Goal: Task Accomplishment & Management: Use online tool/utility

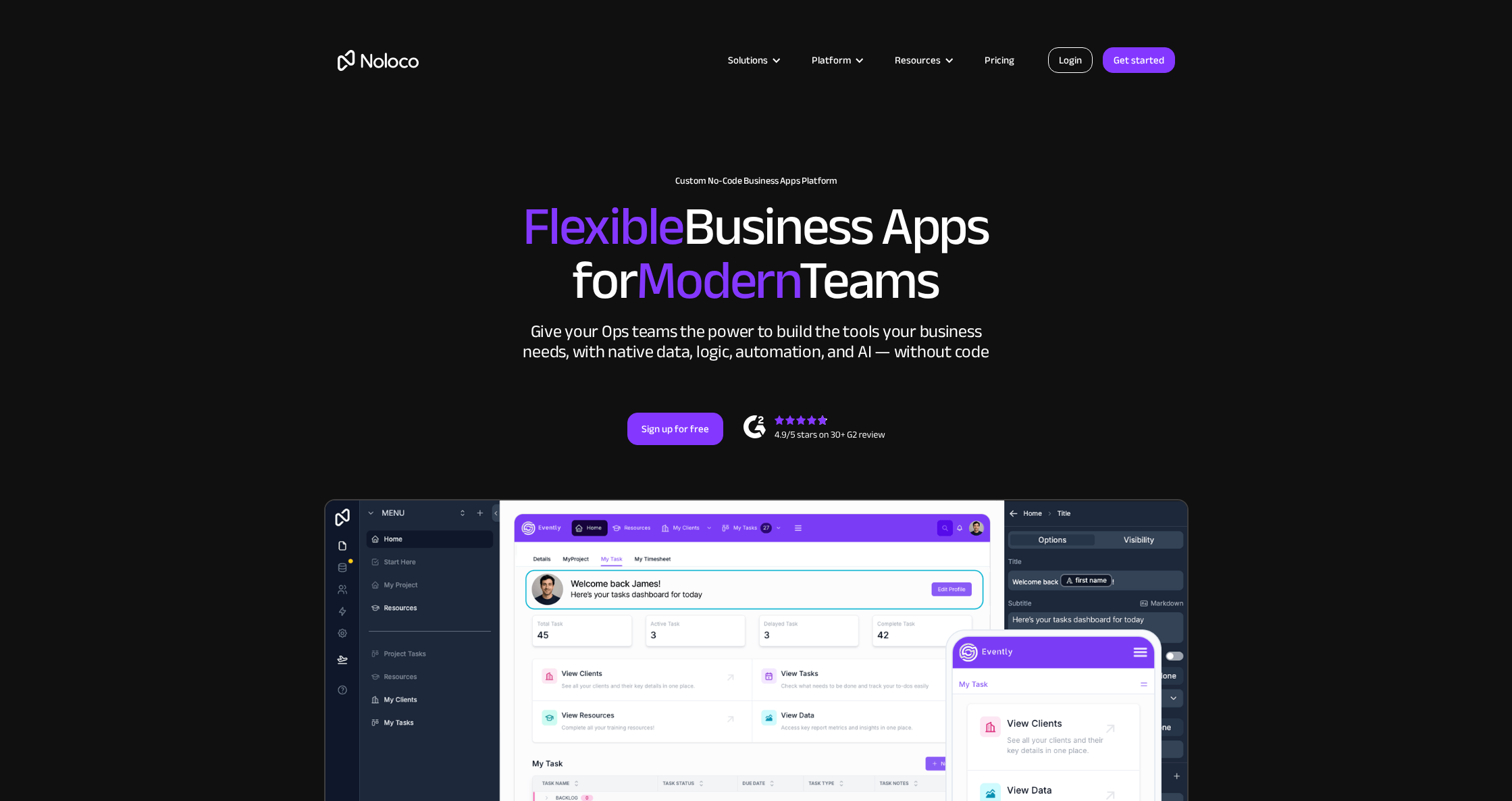
click at [1062, 61] on link "Login" at bounding box center [1070, 60] width 45 height 26
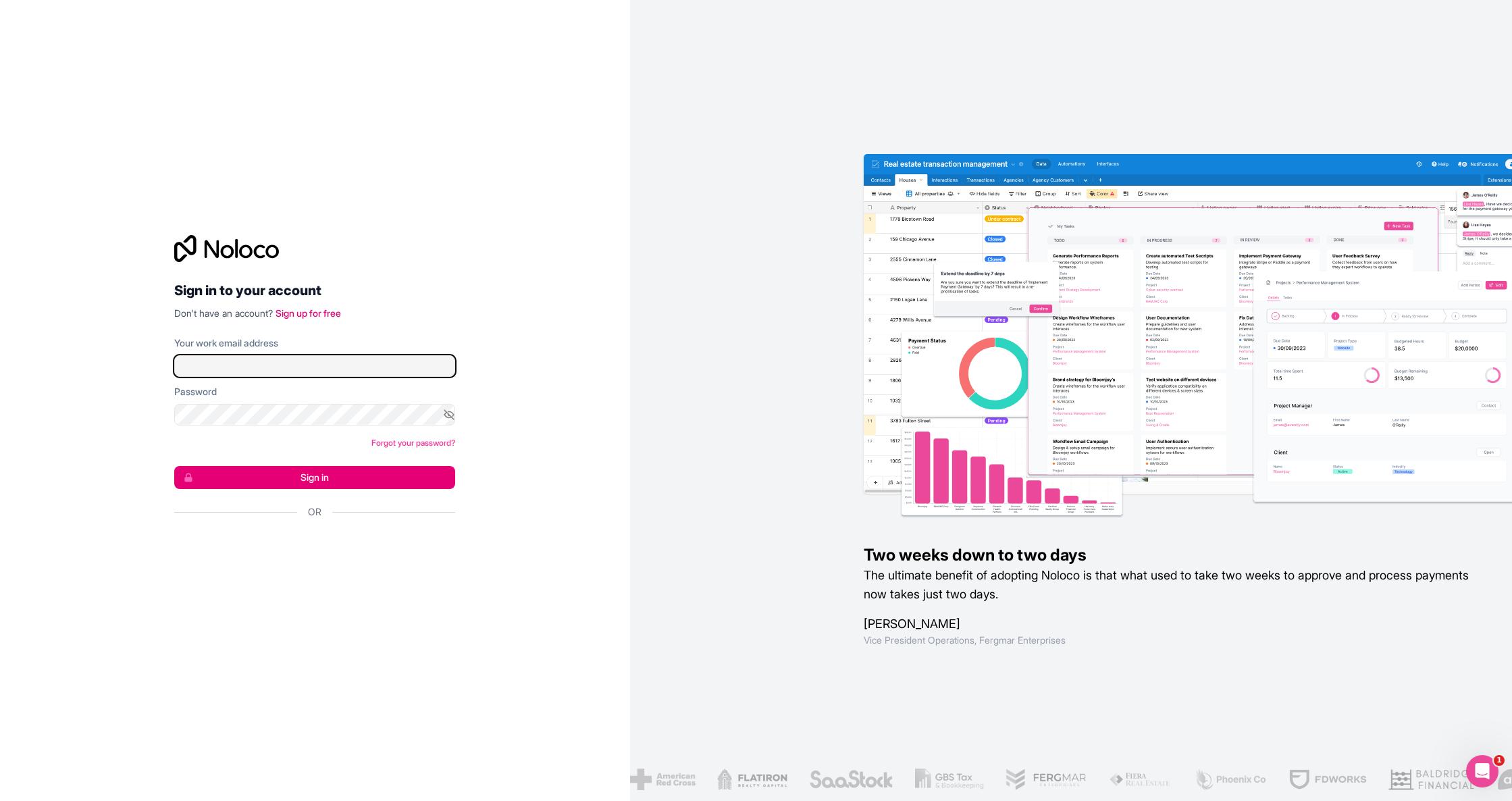
type input "hello@requisite.agency"
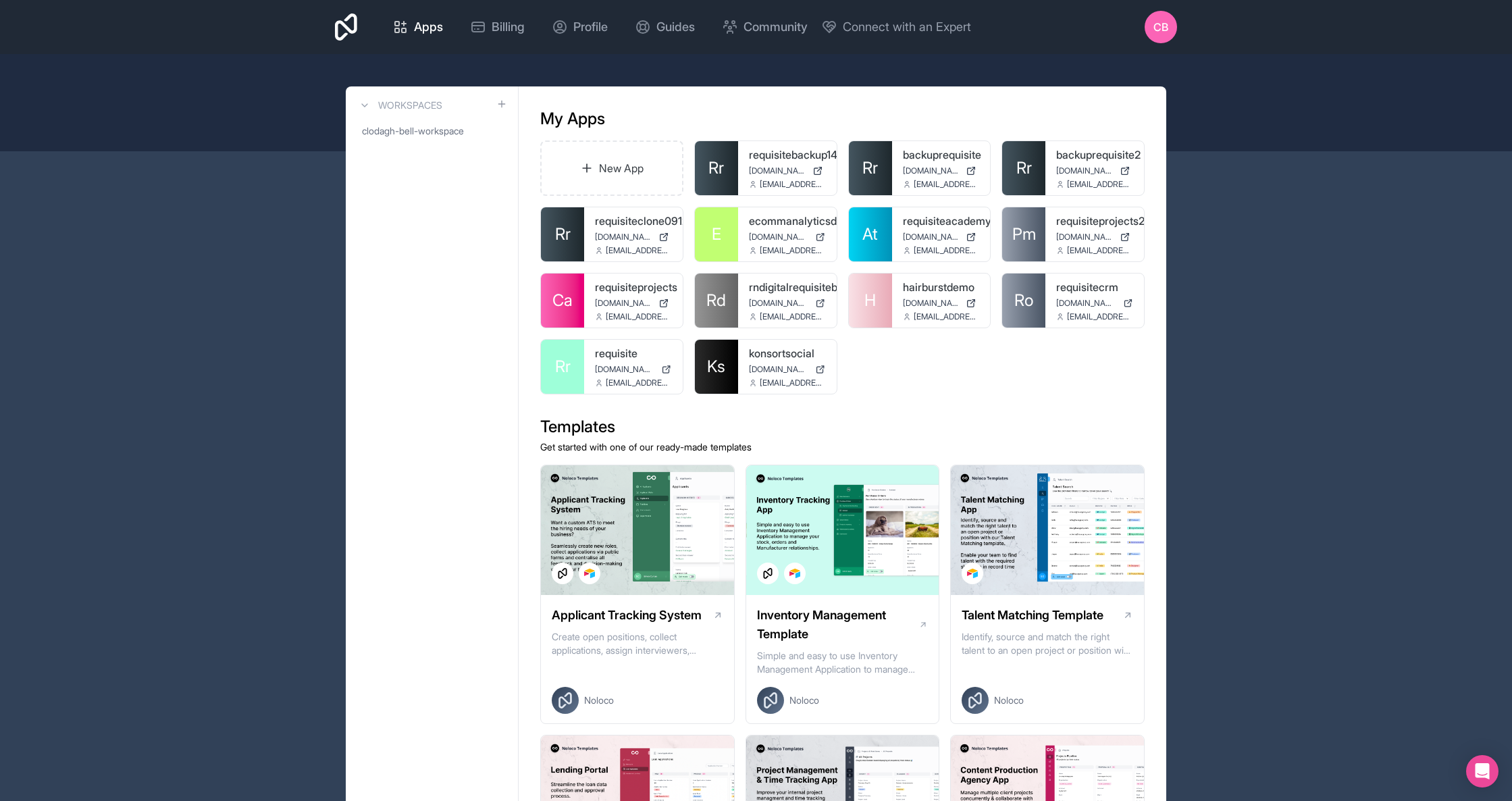
click at [768, 229] on div "ecommanalyticsdotcom app.ecommanalytics.com hello@requisite.agency" at bounding box center [787, 233] width 98 height 54
click at [0, 0] on div at bounding box center [0, 0] width 0 height 0
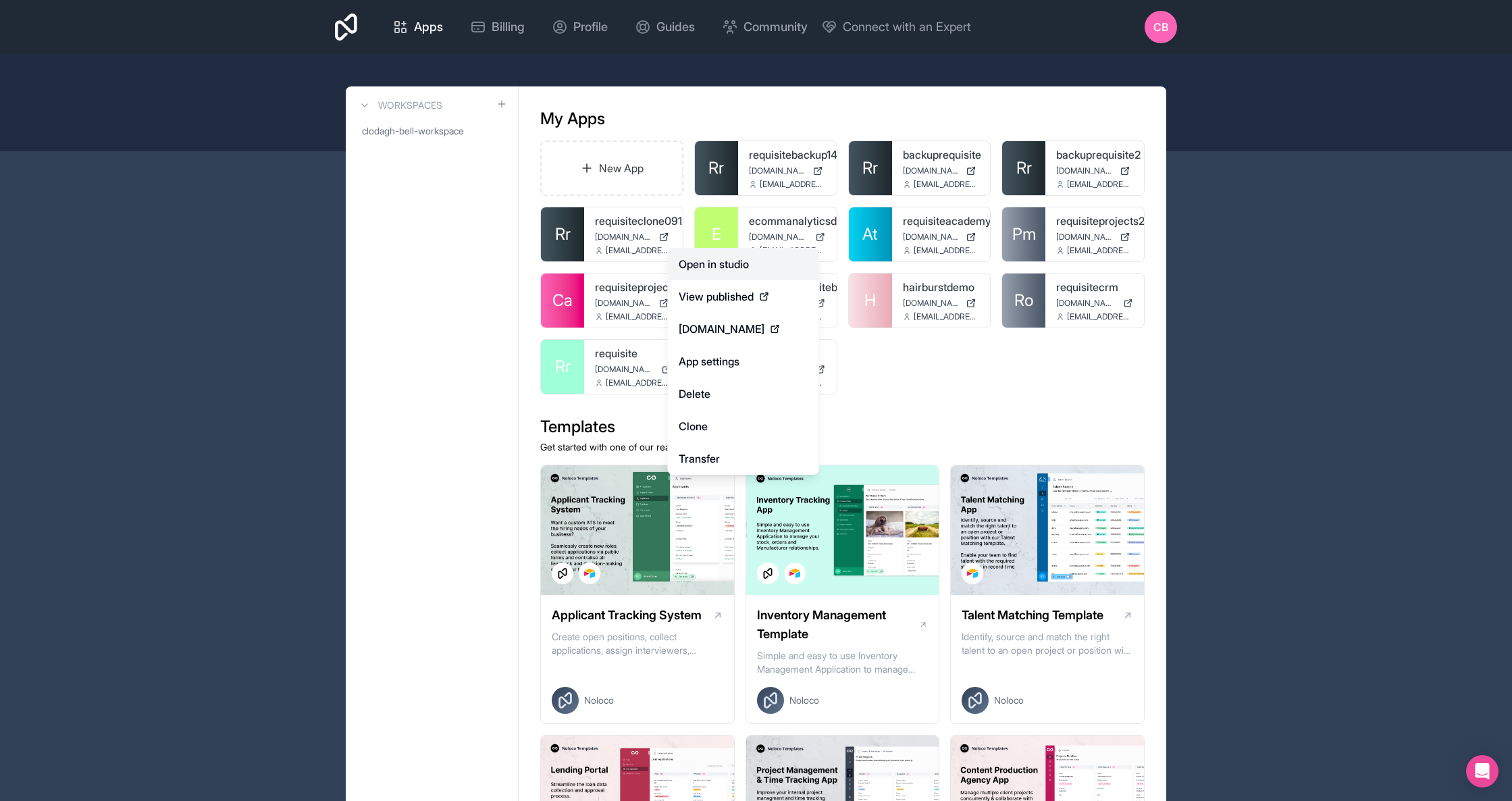
click at [748, 259] on link "Open in studio" at bounding box center [744, 264] width 151 height 33
